Goal: Download file/media

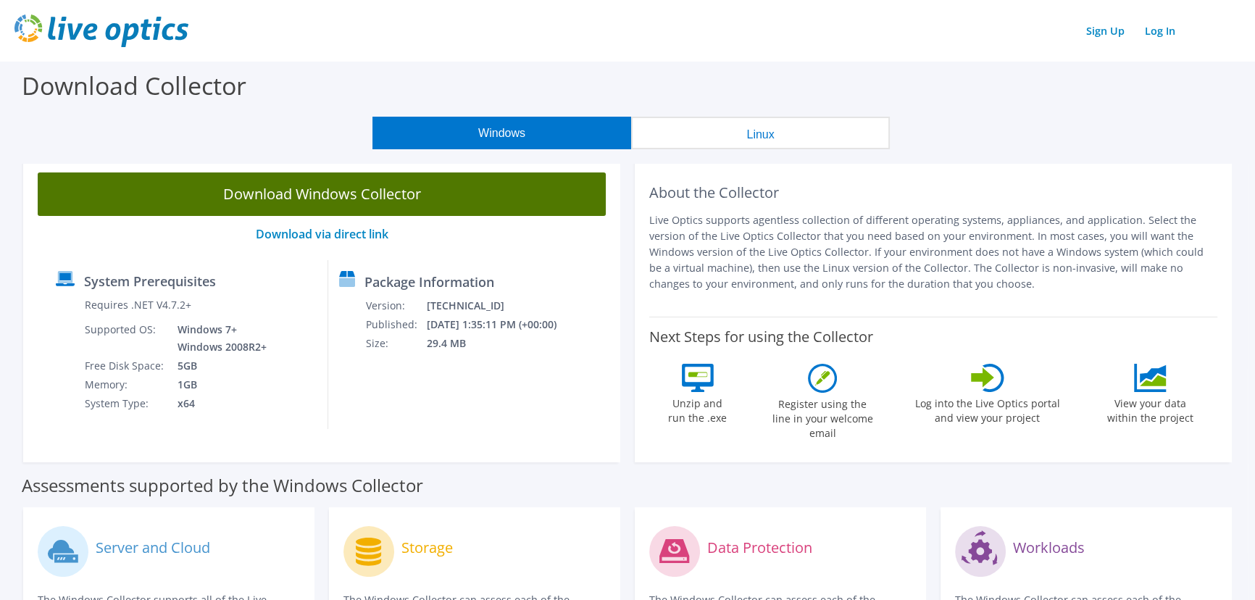
click at [322, 193] on link "Download Windows Collector" at bounding box center [322, 193] width 568 height 43
